Goal: Transaction & Acquisition: Purchase product/service

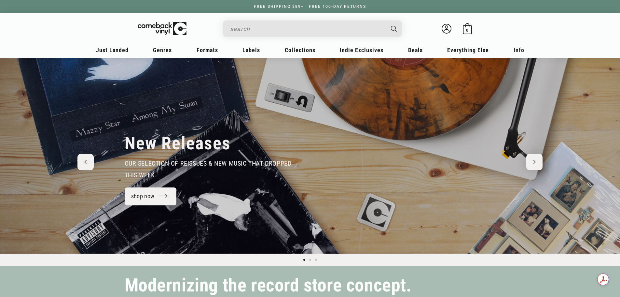
click at [267, 32] on input "Search" at bounding box center [307, 28] width 154 height 13
type input "h"
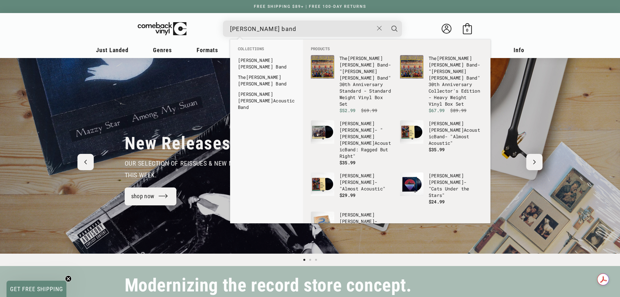
type input "[PERSON_NAME] band"
click at [387, 21] on button "Search" at bounding box center [395, 29] width 16 height 16
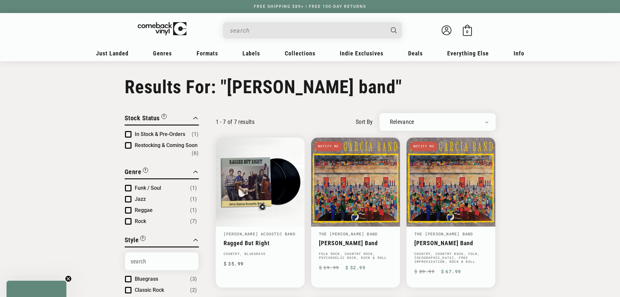
type input "[PERSON_NAME] band"
